Goal: Information Seeking & Learning: Learn about a topic

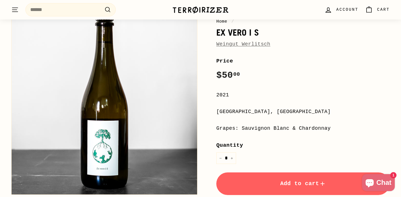
scroll to position [23, 0]
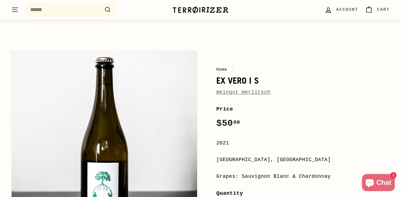
click at [240, 91] on link "Weingut Werlitsch" at bounding box center [243, 92] width 54 height 6
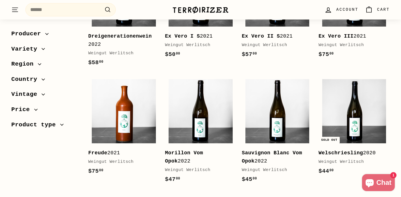
scroll to position [76, 0]
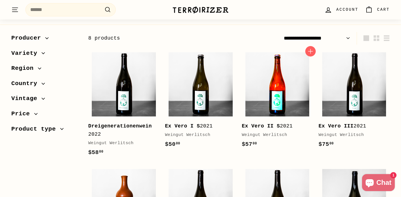
click at [268, 107] on img at bounding box center [277, 84] width 64 height 64
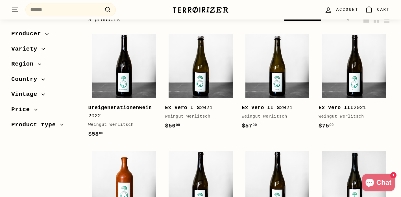
scroll to position [0, 0]
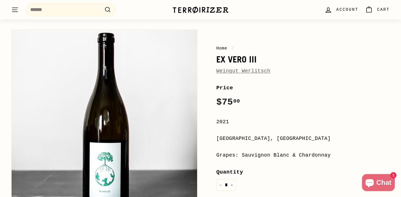
scroll to position [46, 0]
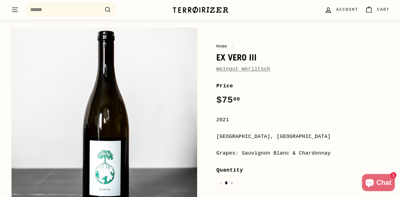
click at [256, 67] on link "Weingut Werlitsch" at bounding box center [243, 69] width 54 height 6
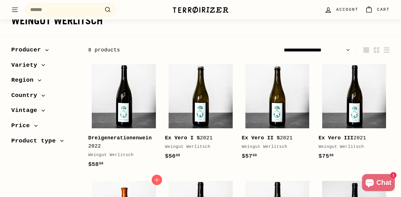
scroll to position [56, 0]
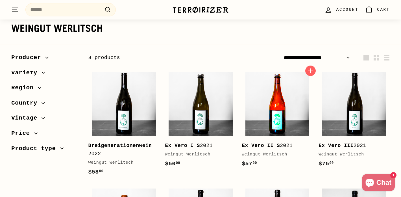
click at [267, 91] on img at bounding box center [277, 104] width 64 height 64
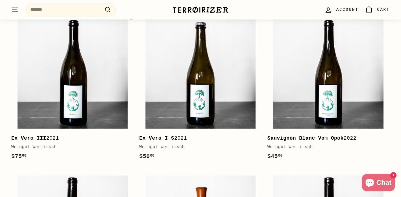
scroll to position [681, 0]
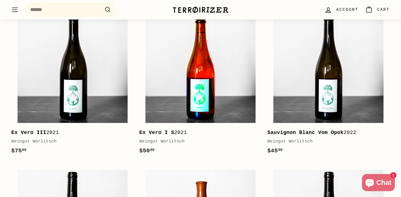
click at [185, 95] on img at bounding box center [200, 68] width 110 height 110
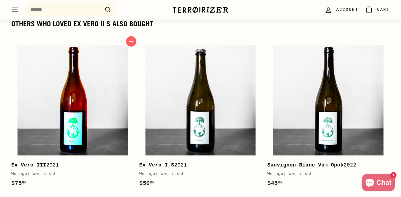
scroll to position [639, 0]
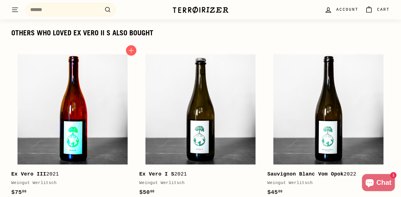
click at [88, 112] on img at bounding box center [73, 109] width 110 height 110
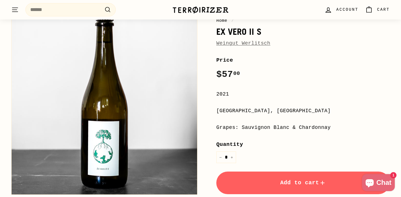
scroll to position [73, 0]
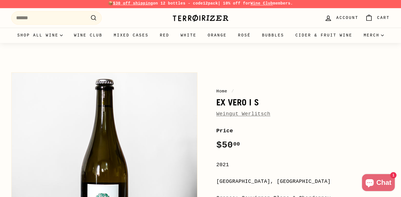
scroll to position [1, 0]
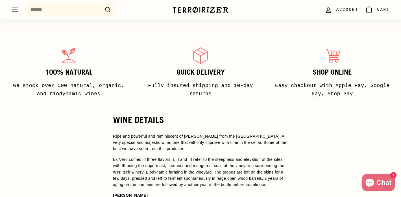
scroll to position [369, 0]
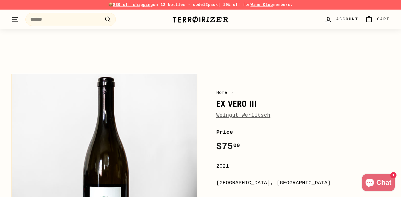
scroll to position [46, 0]
